Goal: Check status: Check status

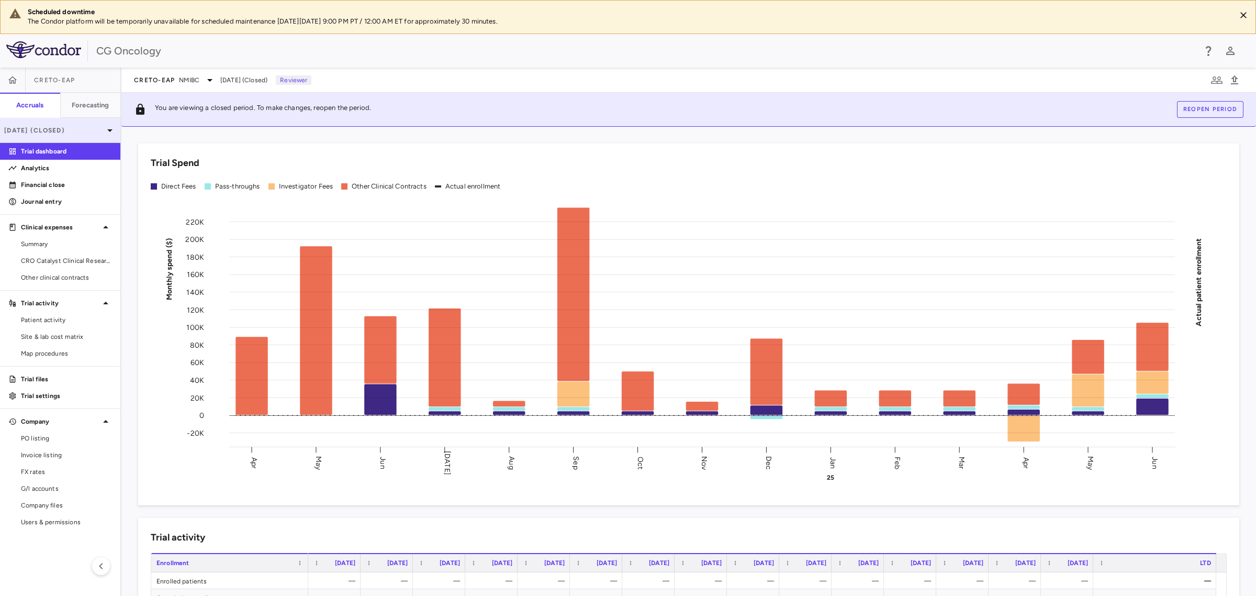
click at [99, 131] on p "[DATE] (Closed)" at bounding box center [53, 130] width 99 height 9
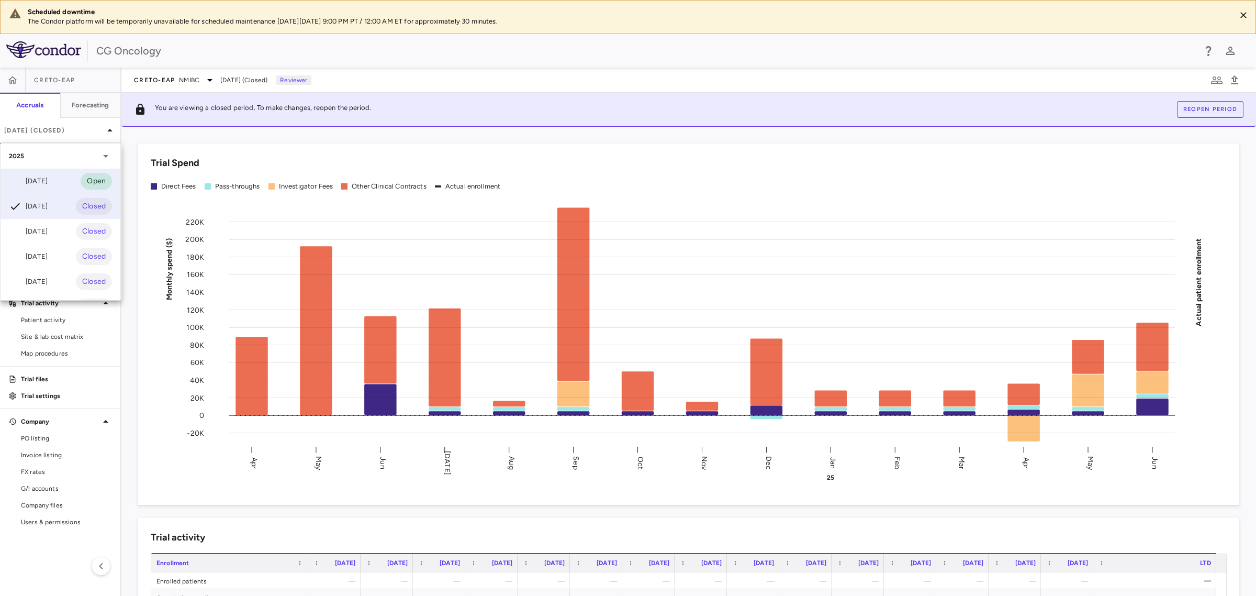
click at [56, 176] on div "[DATE] Open" at bounding box center [61, 181] width 120 height 25
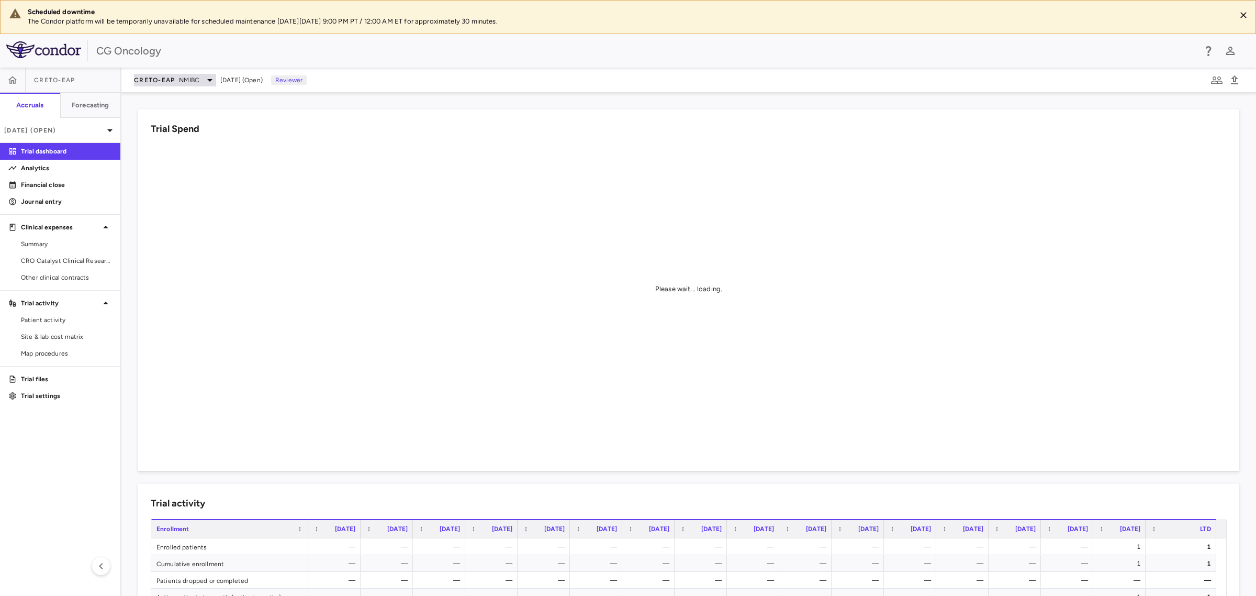
click at [209, 85] on icon at bounding box center [210, 80] width 13 height 13
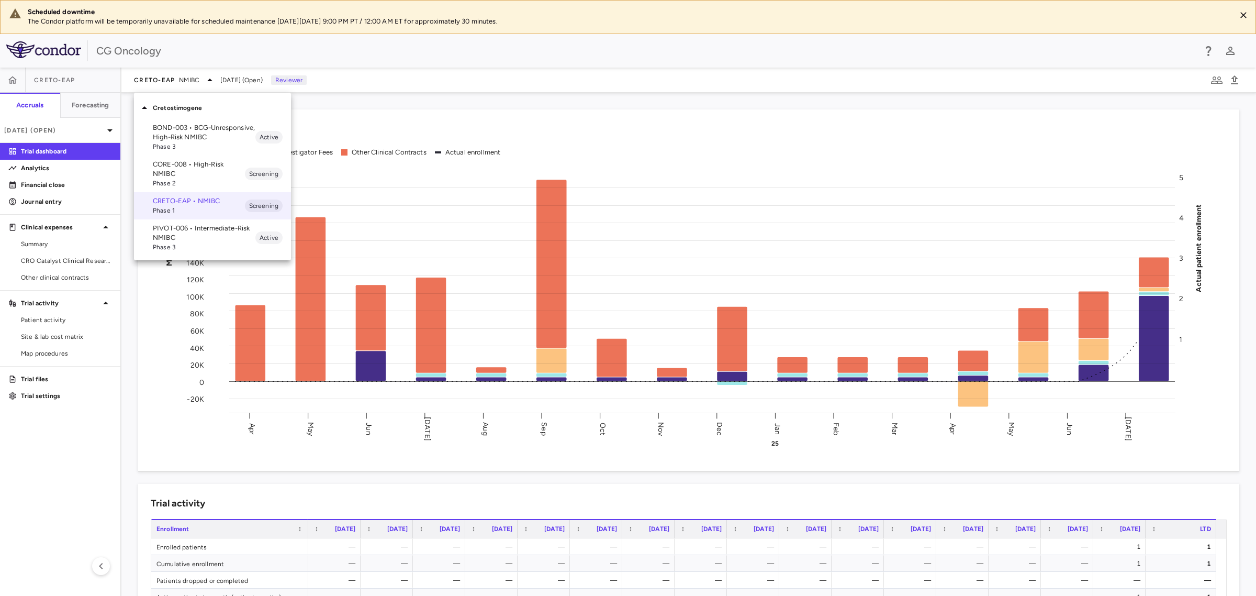
click at [200, 168] on p "CORE-008 • High-Risk NMIBC" at bounding box center [199, 169] width 92 height 19
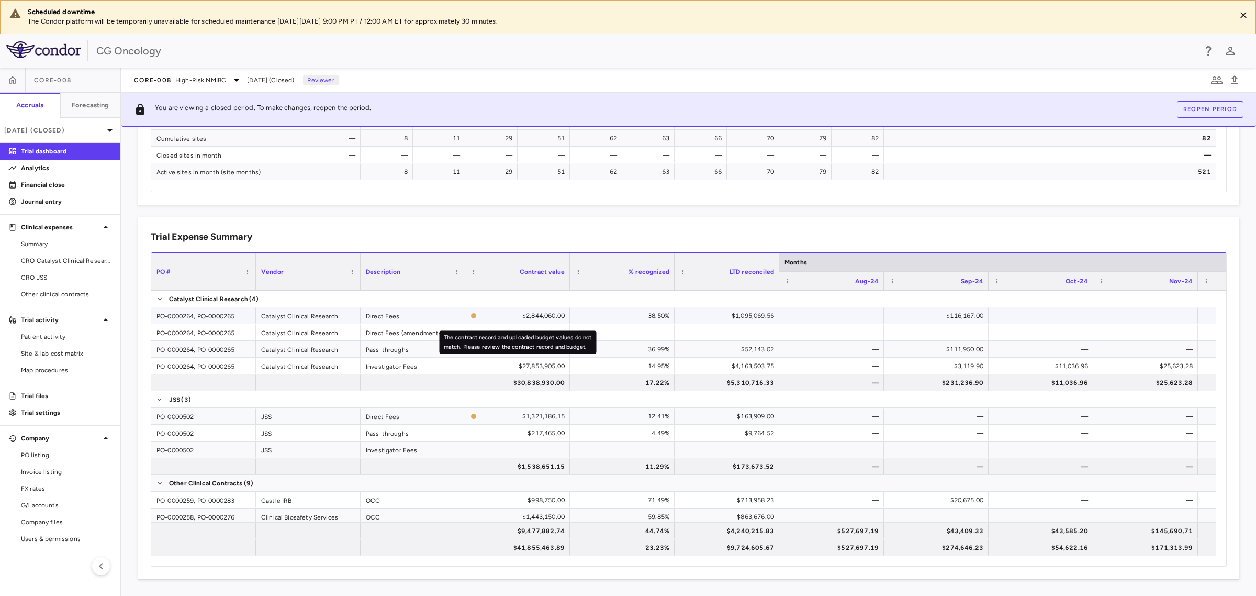
click at [475, 316] on icon "The contract record and uploaded budget values do not match. Please review the …" at bounding box center [473, 315] width 5 height 5
click at [398, 318] on div "Direct Fees" at bounding box center [413, 315] width 105 height 16
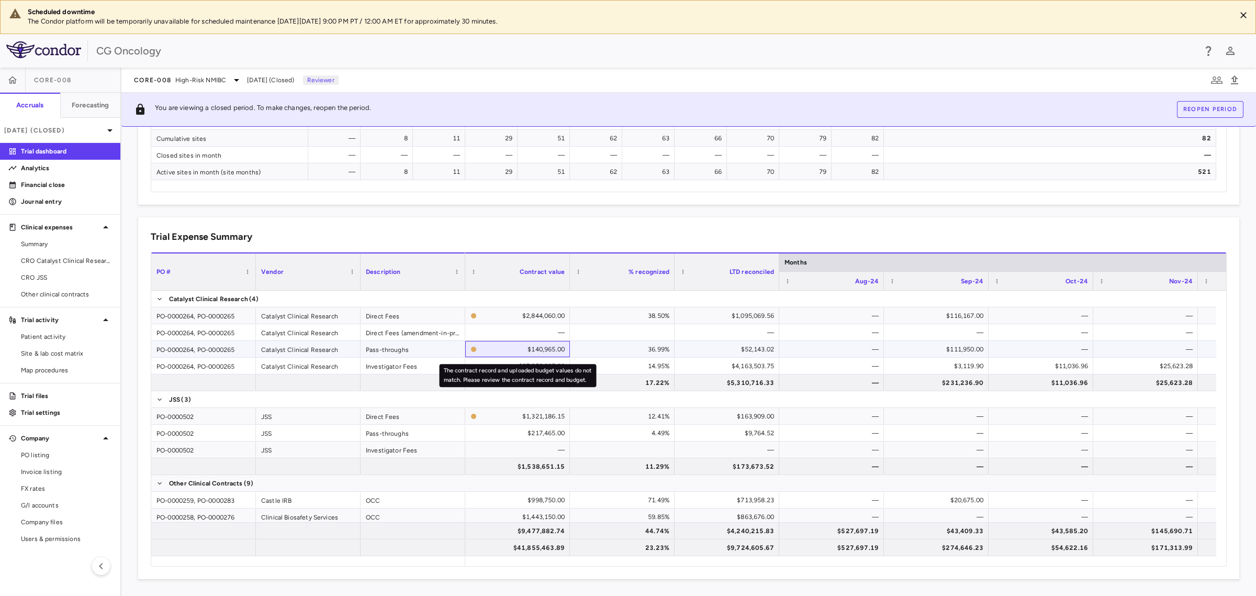
click at [475, 348] on icon "The contract record and uploaded budget values do not match. Please review the …" at bounding box center [473, 349] width 5 height 5
click at [475, 347] on icon "The contract record and uploaded budget values do not match. Please review the …" at bounding box center [473, 349] width 5 height 5
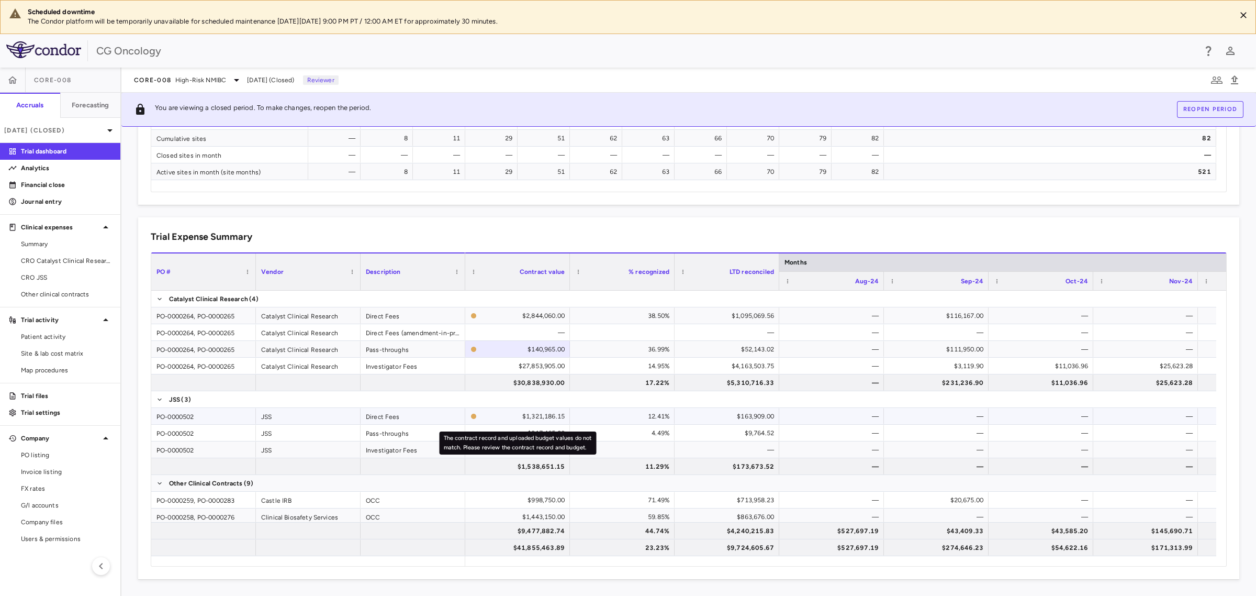
click at [474, 419] on icon "The contract record and uploaded budget values do not match. Please review the …" at bounding box center [474, 416] width 6 height 6
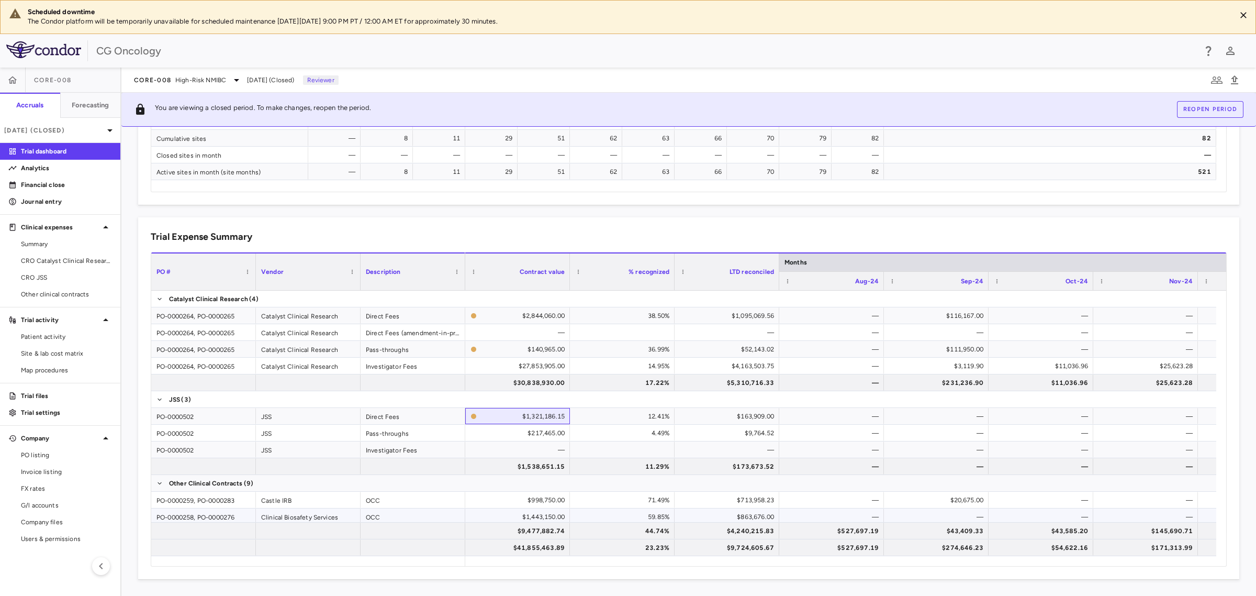
scroll to position [0, 0]
